Goal: Check status: Check status

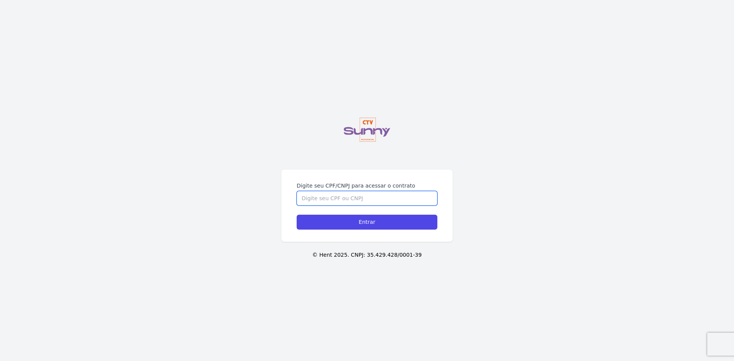
click at [350, 196] on input "Digite seu CPF/CNPJ para acessar o contrato" at bounding box center [367, 198] width 141 height 15
type input "16914308705"
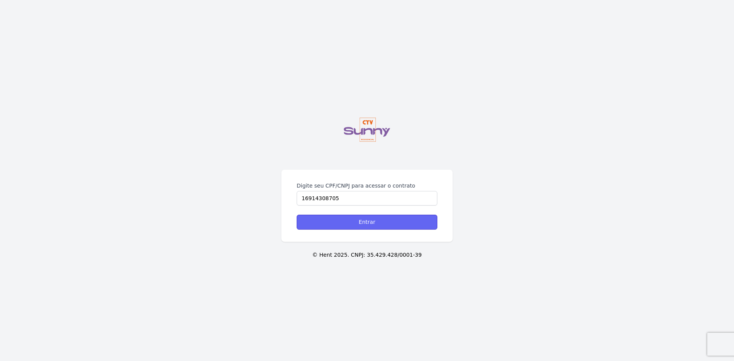
click at [340, 225] on input "Entrar" at bounding box center [367, 222] width 141 height 15
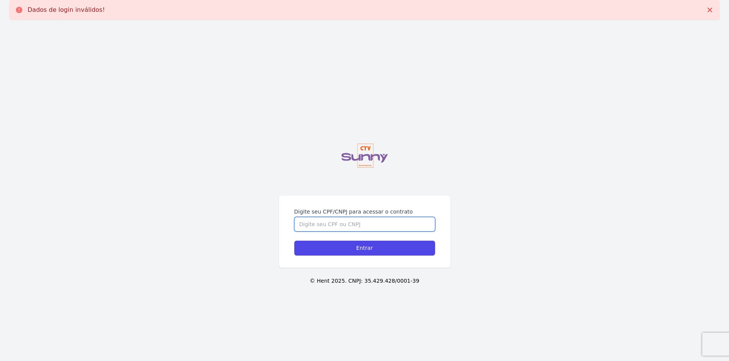
click at [370, 224] on input "Digite seu CPF/CNPJ para acessar o contrato" at bounding box center [364, 224] width 141 height 15
type input "16914308705"
click at [356, 249] on input "Entrar" at bounding box center [364, 248] width 141 height 15
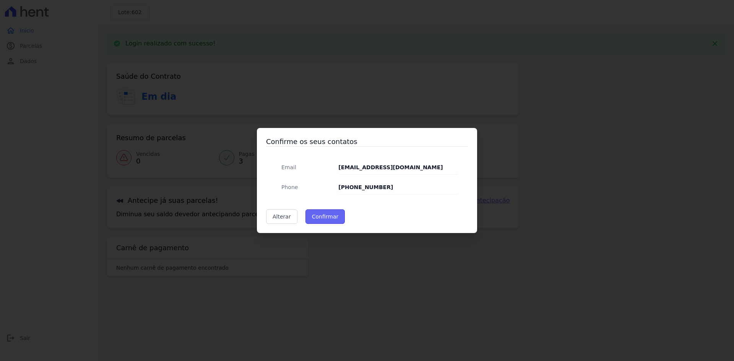
click at [325, 220] on button "Confirmar" at bounding box center [326, 217] width 40 height 15
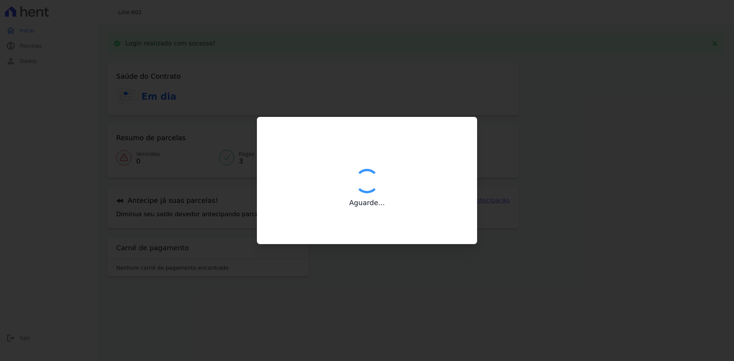
type input "Contatos confirmados com sucesso."
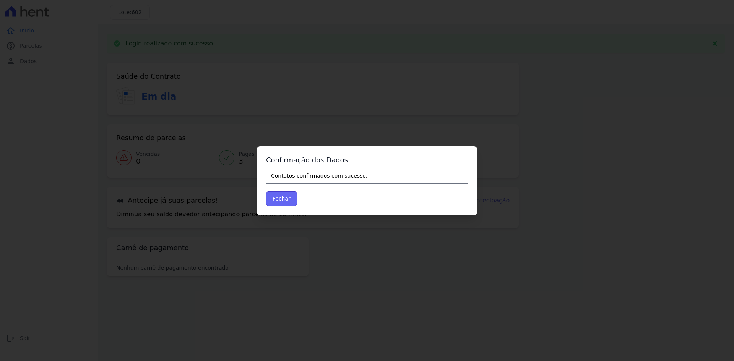
click at [289, 201] on button "Fechar" at bounding box center [281, 199] width 31 height 15
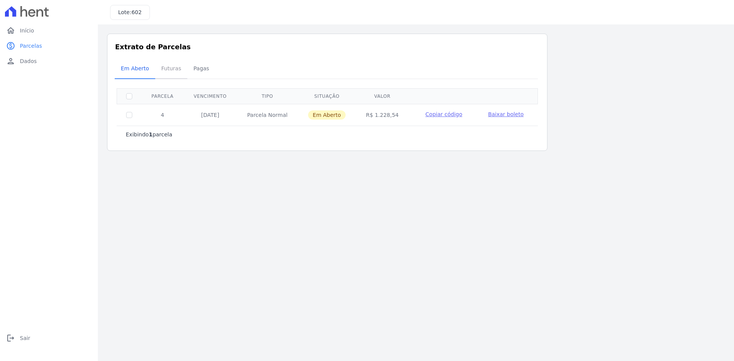
click at [178, 74] on span "Futuras" at bounding box center [171, 68] width 29 height 15
